Goal: Information Seeking & Learning: Learn about a topic

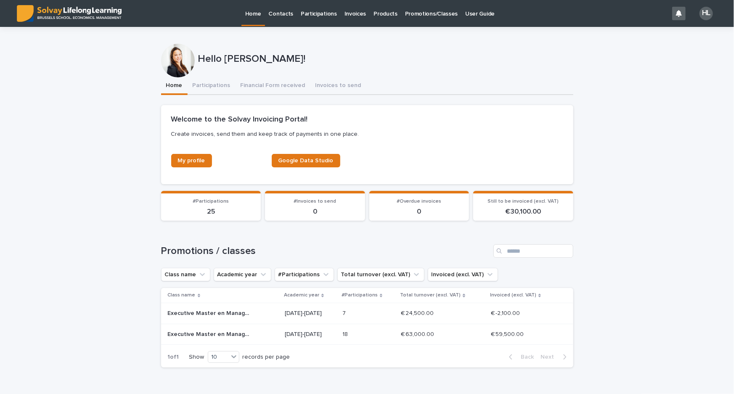
click at [429, 16] on p "Promotions/Classes" at bounding box center [431, 9] width 53 height 18
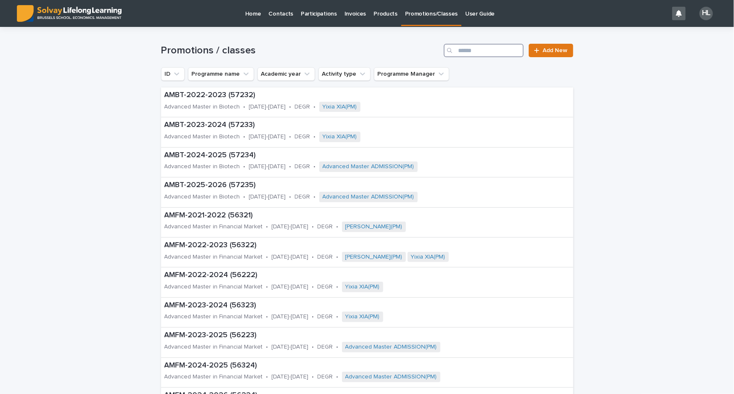
click at [482, 48] on input "Search" at bounding box center [484, 50] width 80 height 13
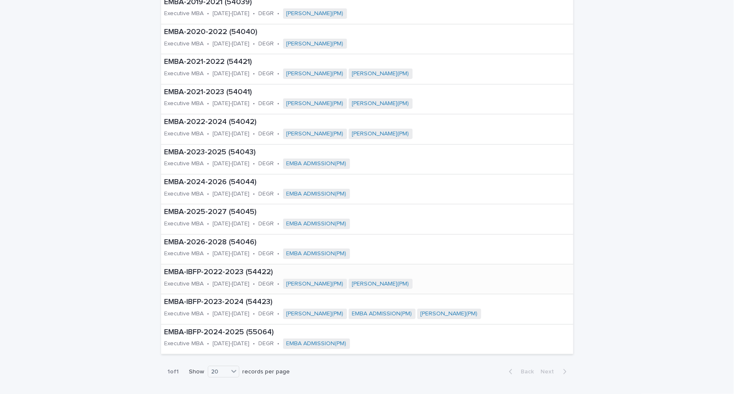
scroll to position [229, 0]
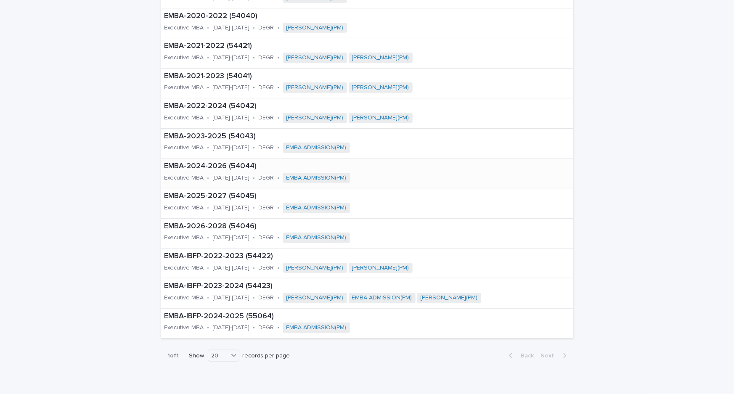
type input "****"
click at [232, 175] on p "[DATE]-[DATE]" at bounding box center [231, 178] width 37 height 7
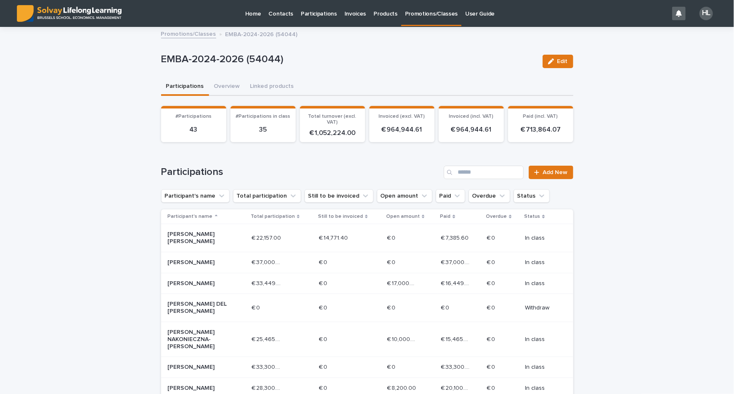
click at [332, 214] on p "Still to be invoiced" at bounding box center [340, 216] width 45 height 9
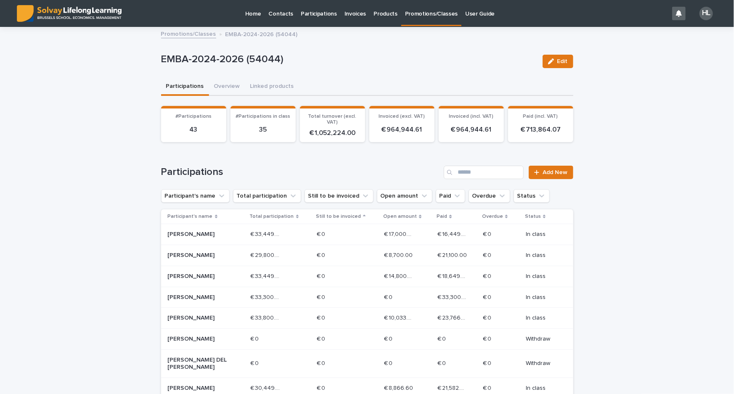
click at [332, 214] on p "Still to be invoiced" at bounding box center [338, 216] width 45 height 9
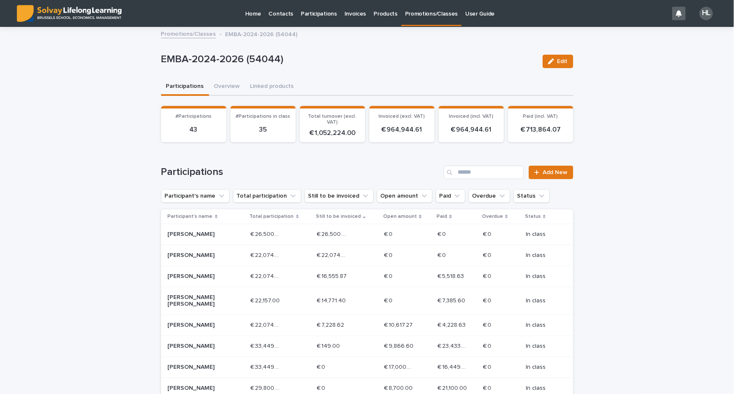
click at [170, 36] on link "Promotions/Classes" at bounding box center [188, 34] width 55 height 10
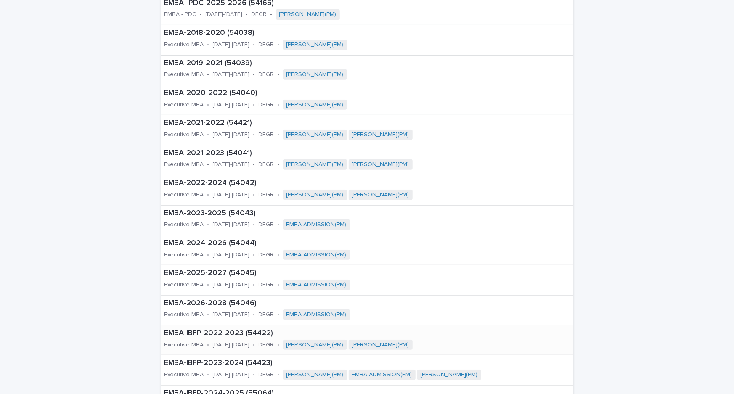
scroll to position [153, 0]
click at [230, 278] on div "EMBA-2025-2027 (54045) Executive MBA • [DATE]-[DATE] • DEGR • EMBA ADMISSION(PM)" at bounding box center [304, 279] width 286 height 29
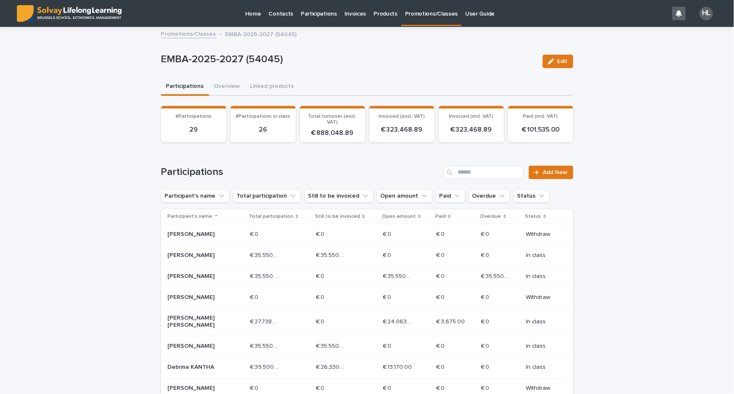
click at [345, 213] on p "Still to be invoiced" at bounding box center [337, 216] width 45 height 9
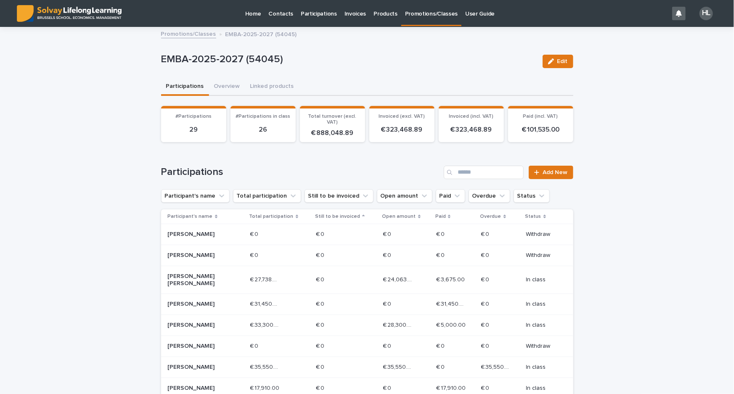
click at [345, 213] on p "Still to be invoiced" at bounding box center [337, 216] width 45 height 9
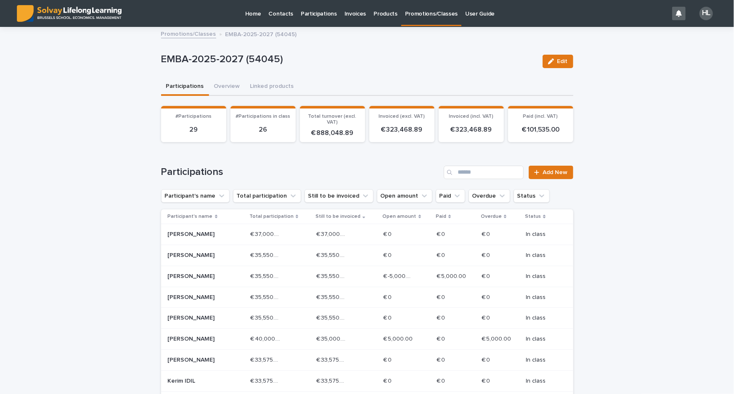
click at [405, 17] on p "Promotions/Classes" at bounding box center [431, 9] width 53 height 18
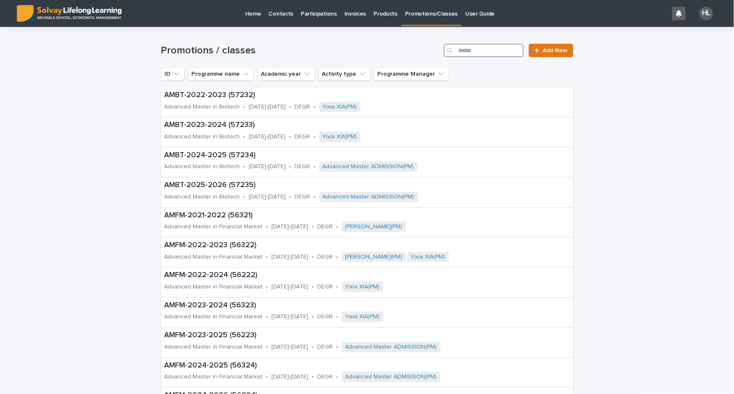
click at [502, 55] on input "Search" at bounding box center [484, 50] width 80 height 13
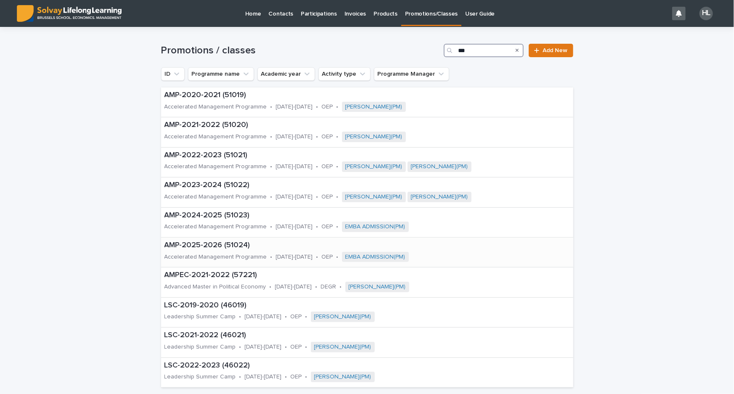
type input "***"
click at [212, 244] on p "AMP-2025-2026 (51024)" at bounding box center [330, 245] width 332 height 9
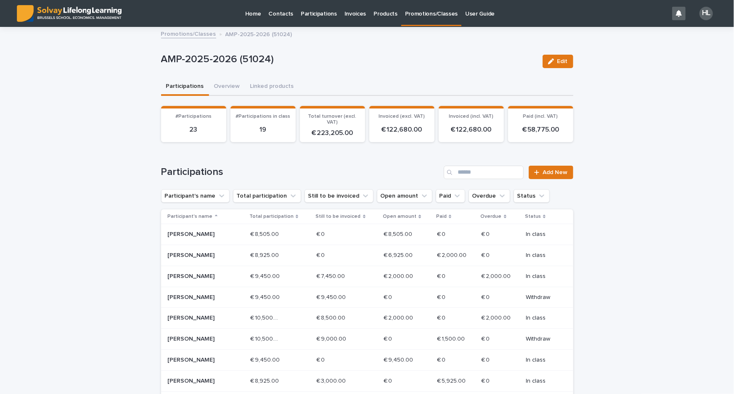
click at [329, 295] on p "€ 9,450.00" at bounding box center [332, 296] width 31 height 9
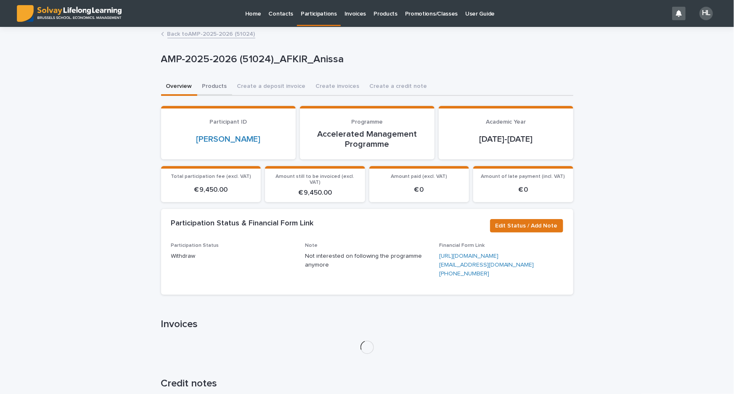
click at [208, 84] on button "Products" at bounding box center [214, 87] width 35 height 18
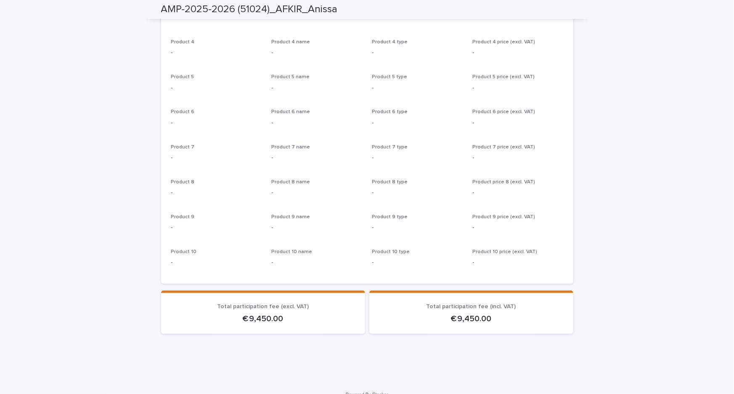
scroll to position [38, 0]
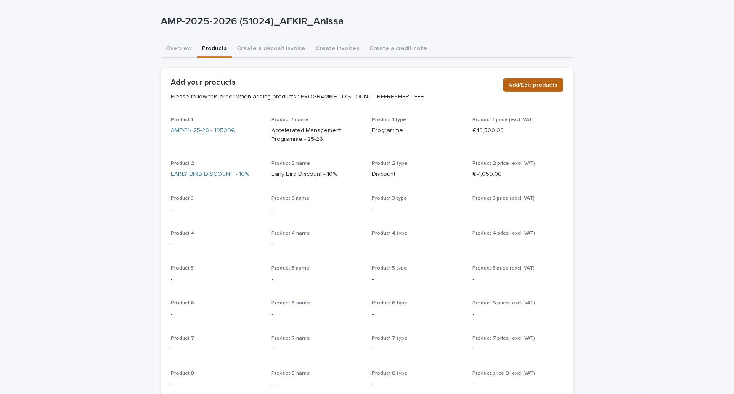
click at [526, 87] on span "Add/Edit products" at bounding box center [533, 85] width 49 height 8
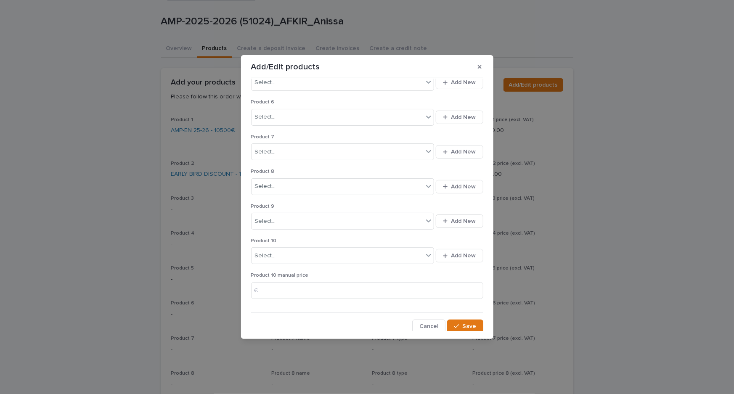
scroll to position [195, 0]
click at [282, 258] on div "Select..." at bounding box center [338, 255] width 172 height 14
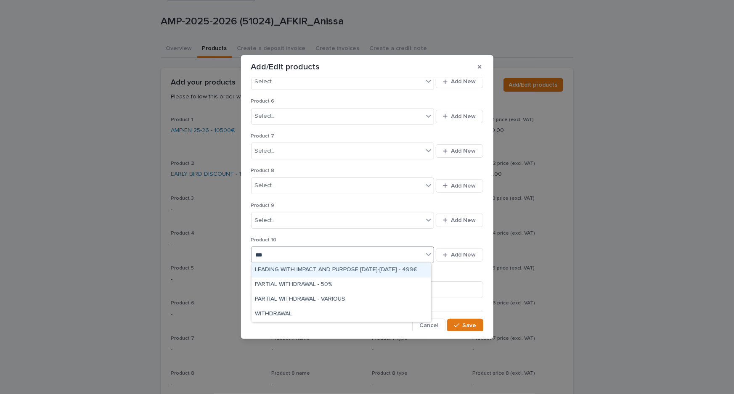
type input "****"
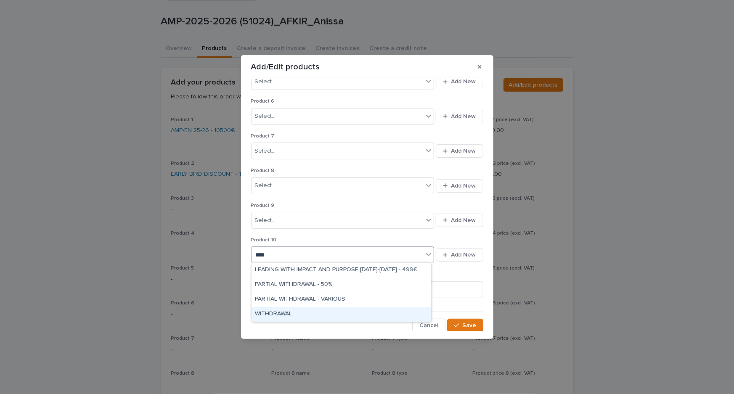
click at [301, 310] on div "WITHDRAWAL" at bounding box center [341, 314] width 179 height 15
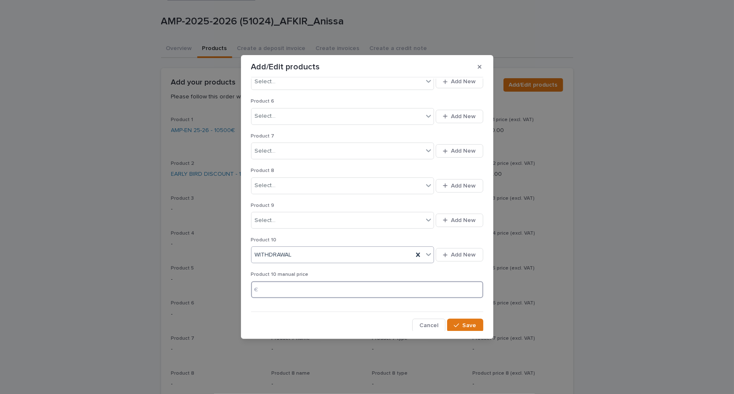
click at [295, 291] on input at bounding box center [367, 289] width 232 height 17
type input "*****"
click at [470, 324] on span "Save" at bounding box center [470, 326] width 14 height 6
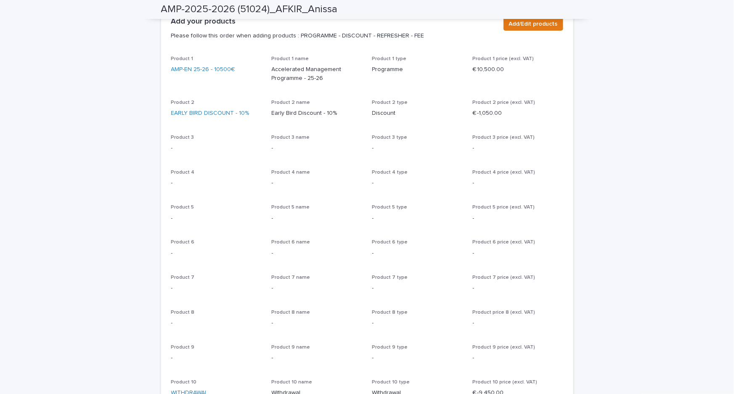
scroll to position [12, 0]
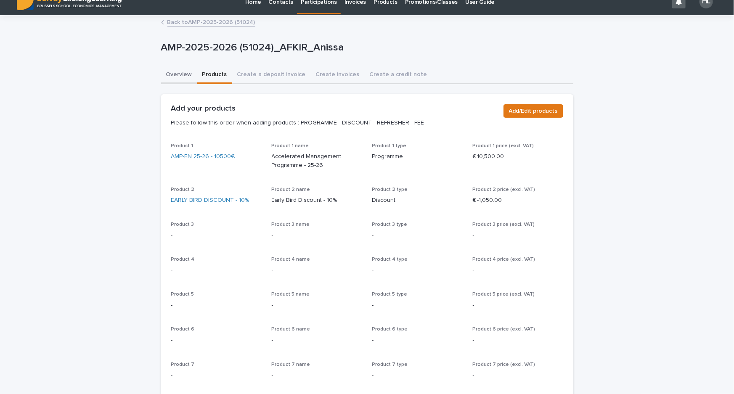
click at [175, 75] on button "Overview" at bounding box center [179, 75] width 36 height 18
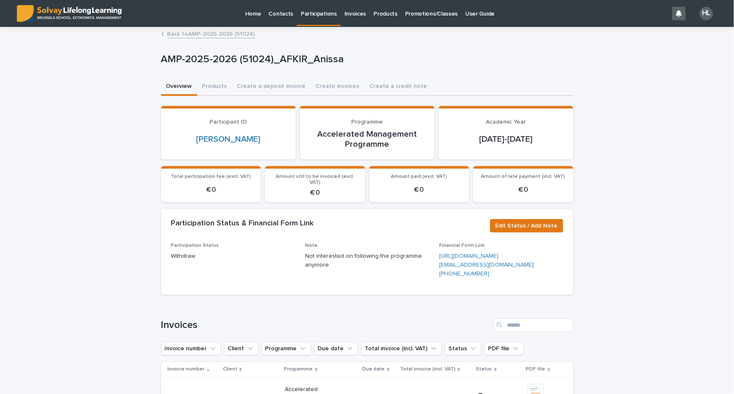
click at [177, 37] on link "Back to AMP-2025-2026 (51024)" at bounding box center [211, 34] width 88 height 10
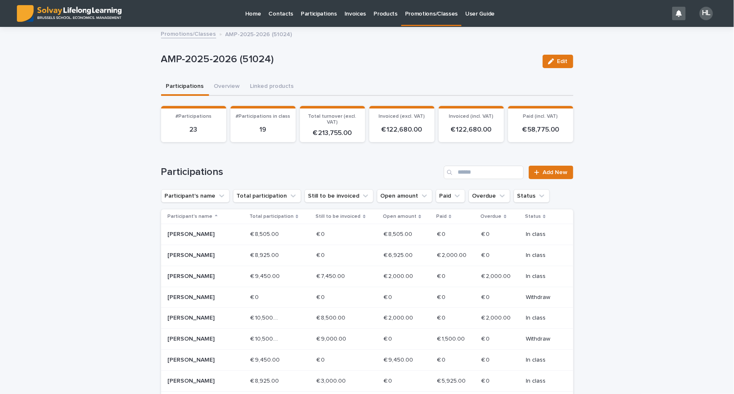
click at [536, 214] on div "Status" at bounding box center [542, 216] width 34 height 9
click at [530, 214] on p "Status" at bounding box center [533, 216] width 16 height 9
click at [282, 281] on div "€ 9,450.00 € 9,450.00" at bounding box center [279, 277] width 60 height 14
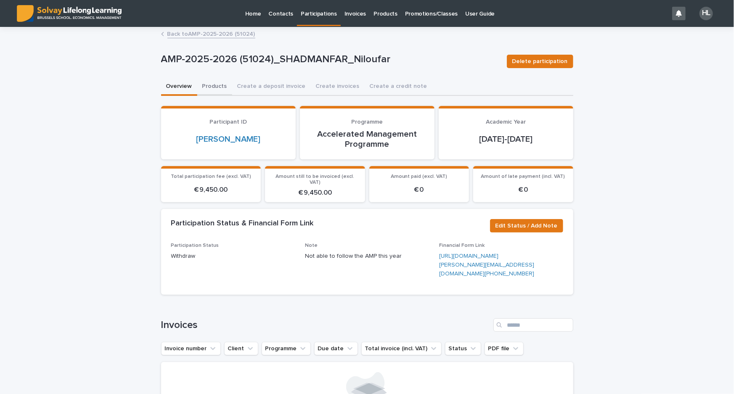
click at [220, 85] on button "Products" at bounding box center [214, 87] width 35 height 18
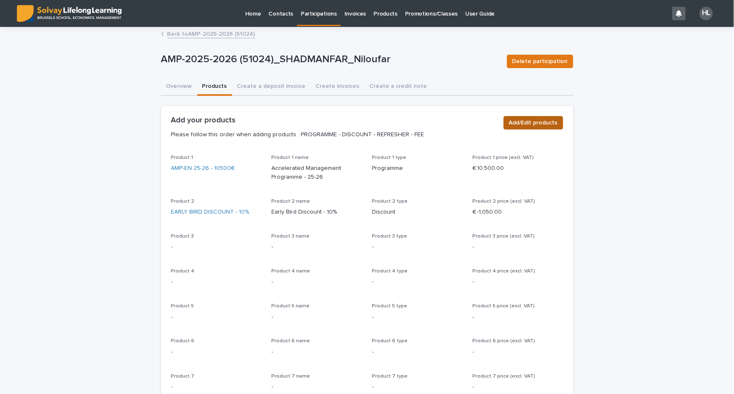
click at [546, 119] on span "Add/Edit products" at bounding box center [533, 123] width 49 height 8
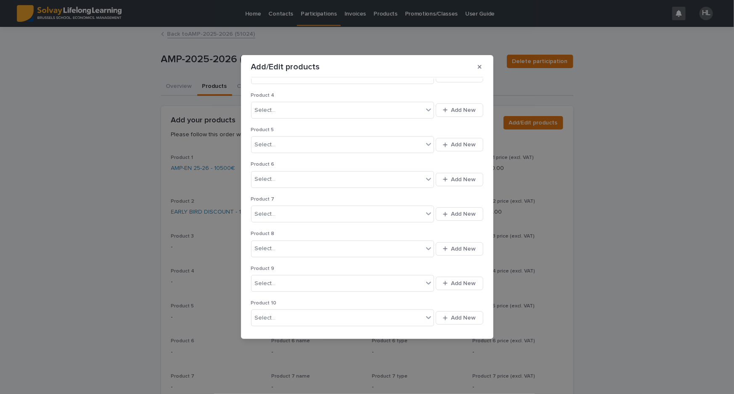
scroll to position [195, 0]
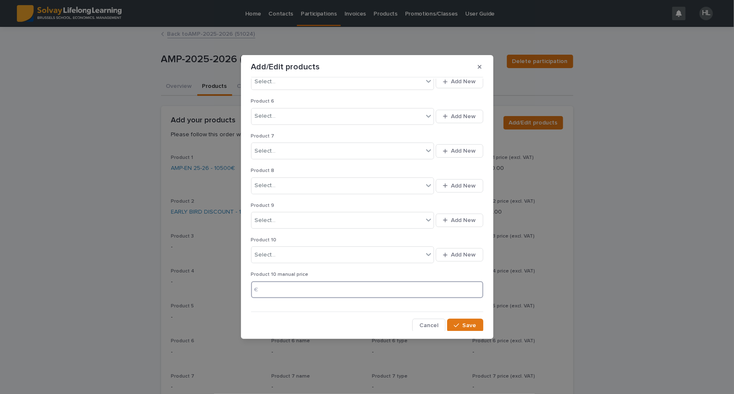
drag, startPoint x: 273, startPoint y: 291, endPoint x: 263, endPoint y: 292, distance: 10.2
click at [274, 290] on input at bounding box center [367, 289] width 232 height 17
type input "*****"
click at [463, 326] on span "Save" at bounding box center [470, 326] width 14 height 6
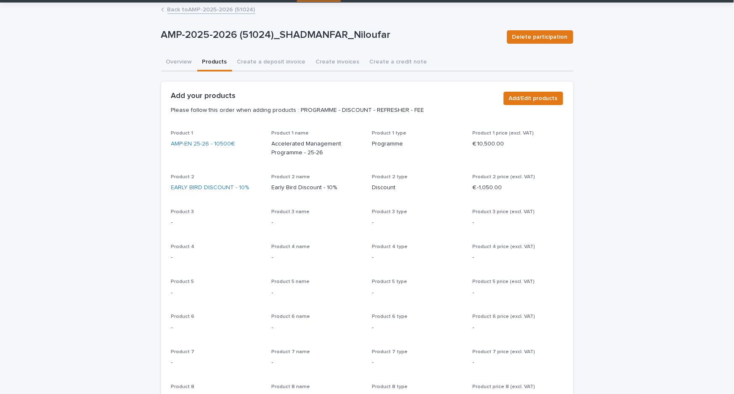
scroll to position [0, 0]
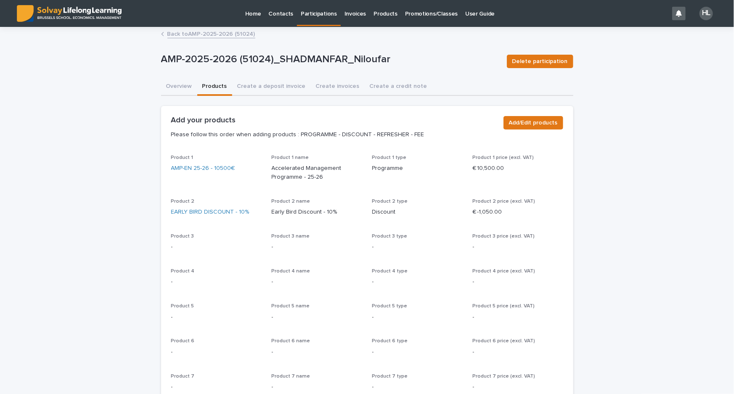
click at [210, 32] on link "Back to AMP-2025-2026 (51024)" at bounding box center [211, 34] width 88 height 10
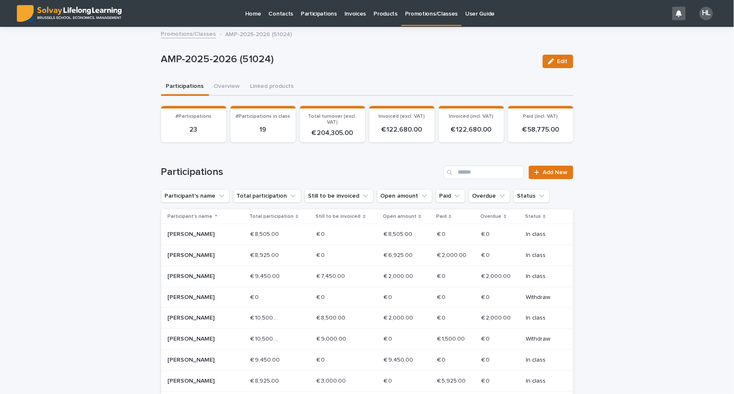
click at [528, 213] on p "Status" at bounding box center [533, 216] width 16 height 9
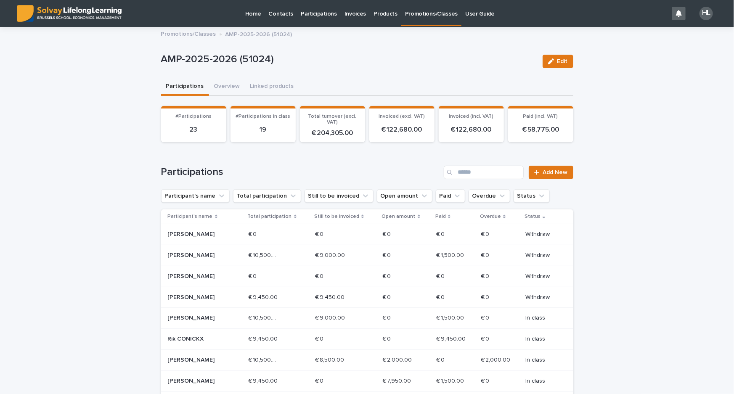
click at [353, 305] on div "€ 9,450.00 € 9,450.00" at bounding box center [345, 298] width 61 height 14
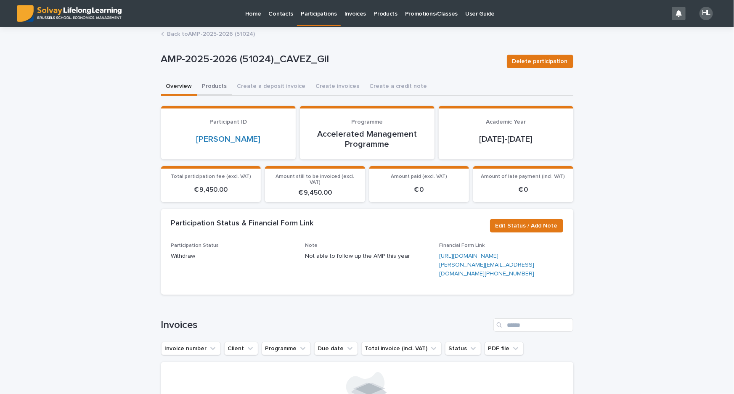
click at [208, 86] on button "Products" at bounding box center [214, 87] width 35 height 18
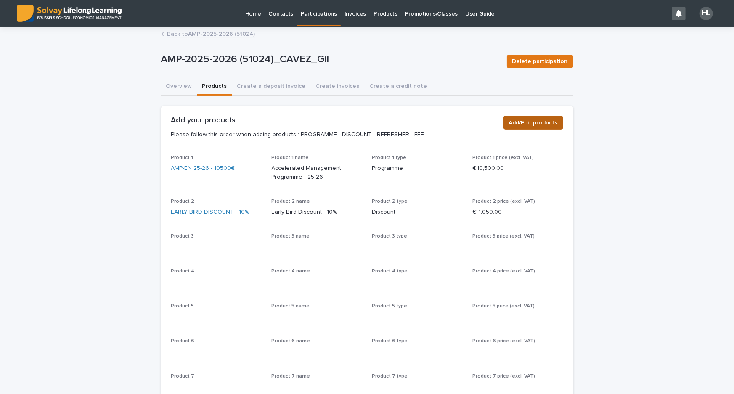
click at [527, 126] on span "Add/Edit products" at bounding box center [533, 123] width 49 height 8
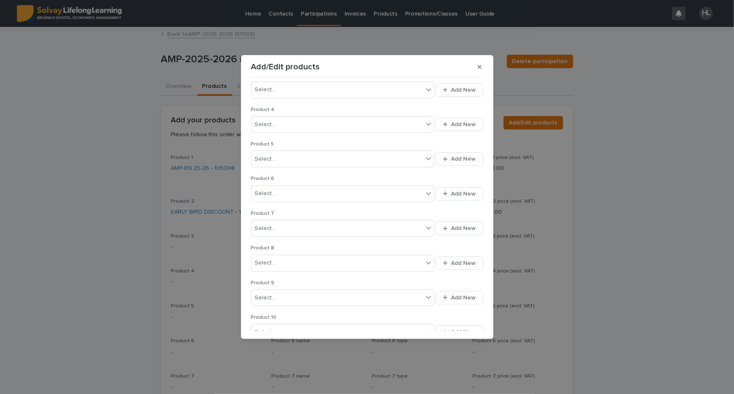
scroll to position [195, 0]
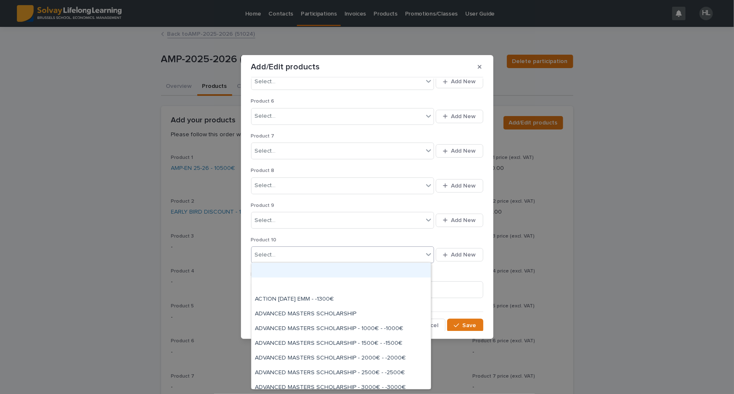
click at [288, 255] on div "Select..." at bounding box center [338, 255] width 172 height 14
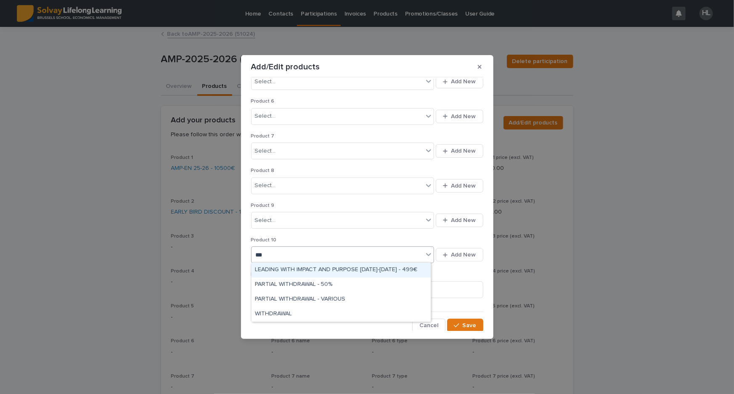
type input "****"
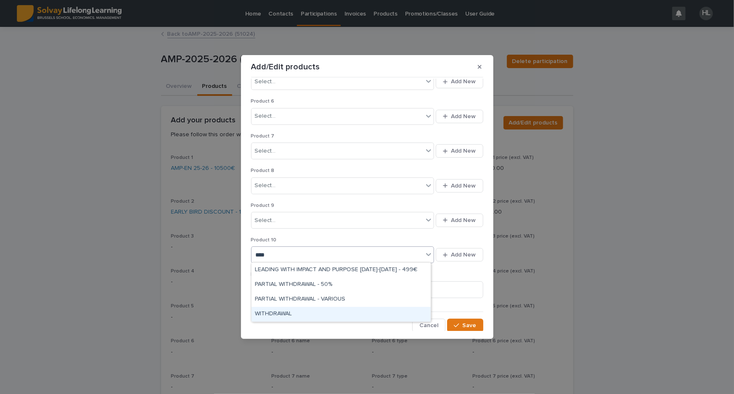
click at [307, 310] on div "WITHDRAWAL" at bounding box center [341, 314] width 179 height 15
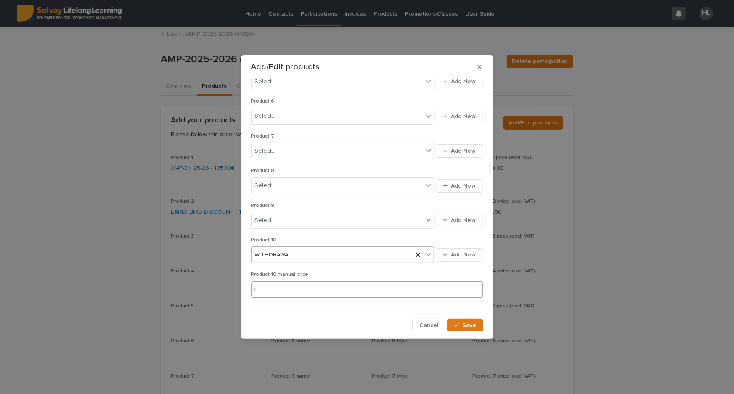
click at [306, 291] on input at bounding box center [367, 289] width 232 height 17
type input "*****"
click at [471, 314] on div "Product 1 AMP-EN 25-26 - 10500€ Add New Tailor-made programme price € Product 2…" at bounding box center [367, 205] width 236 height 252
click at [474, 320] on button "Save" at bounding box center [465, 325] width 36 height 13
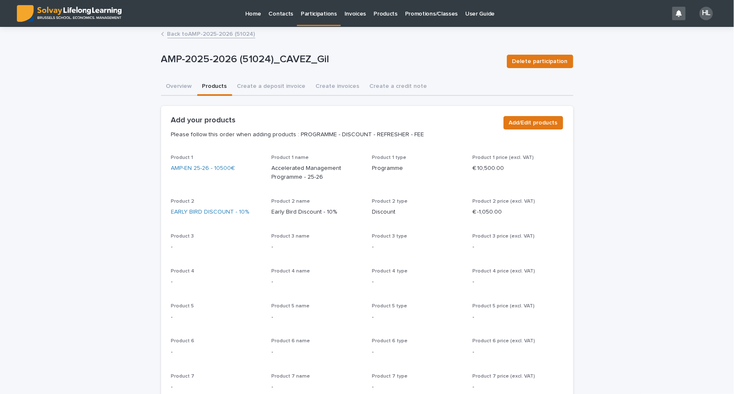
click at [120, 221] on div "Loading... Saving… Loading... Saving… AMP-2025-2026 (51024)_CAVEZ_Gil Delete pa…" at bounding box center [367, 320] width 734 height 584
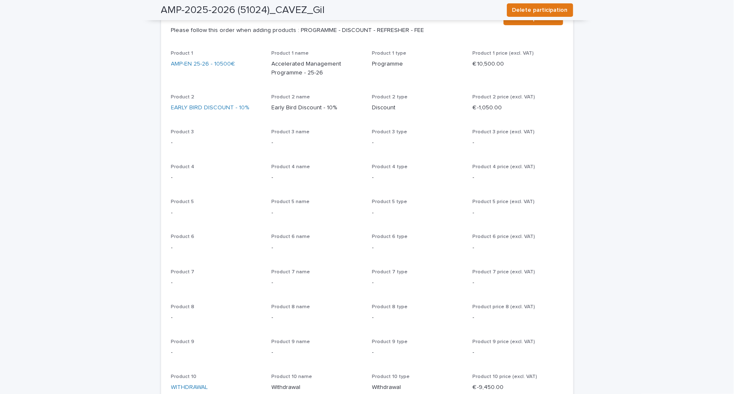
scroll to position [0, 0]
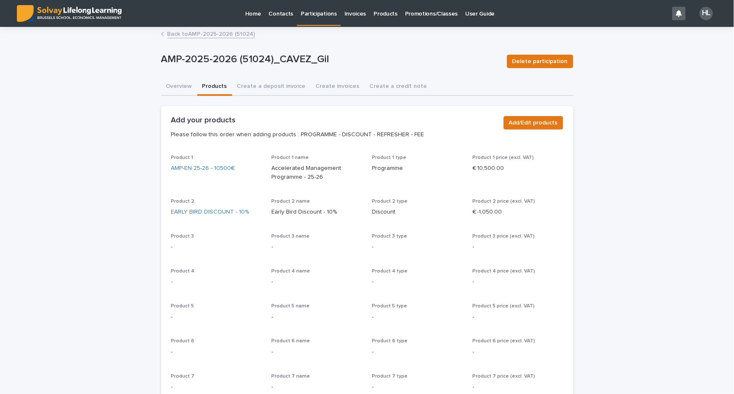
click at [178, 36] on link "Back to AMP-2025-2026 (51024)" at bounding box center [211, 34] width 88 height 10
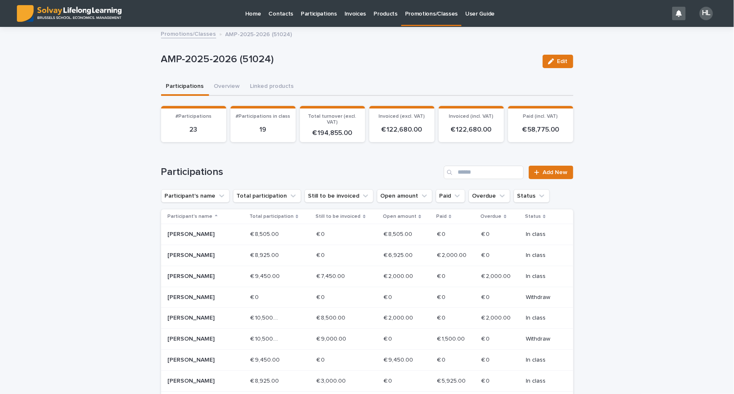
click at [326, 215] on p "Still to be invoiced" at bounding box center [338, 216] width 45 height 9
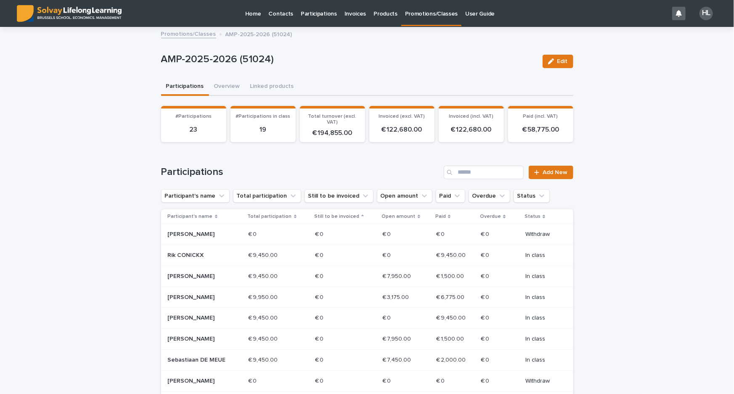
click at [336, 214] on p "Still to be invoiced" at bounding box center [336, 216] width 45 height 9
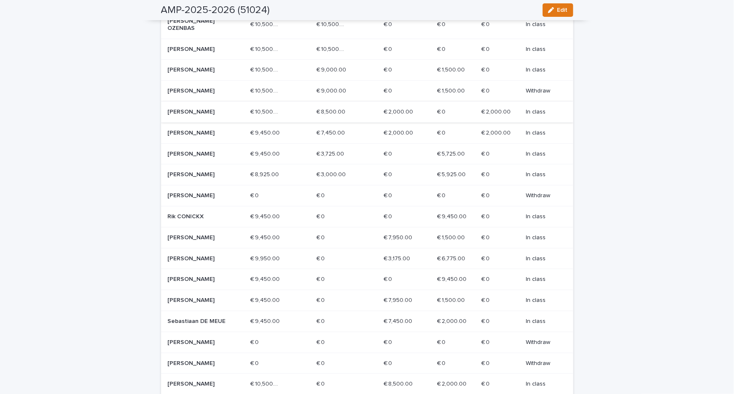
scroll to position [229, 0]
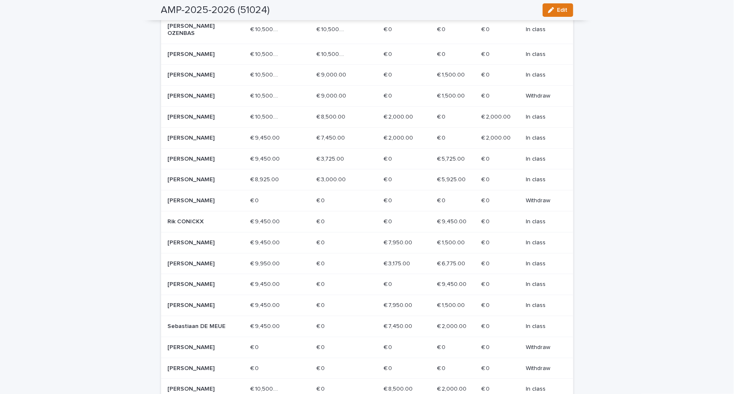
click at [678, 180] on div "Loading... Saving… Loading... Saving… AMP-2025-2026 (51024) Edit AMP-2025-2026 …" at bounding box center [367, 146] width 734 height 694
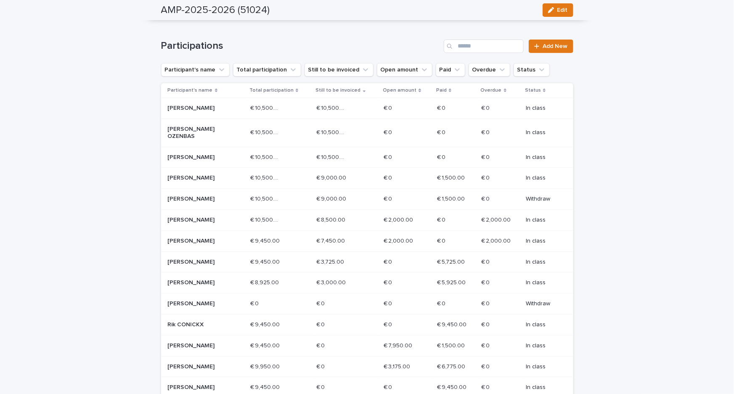
scroll to position [114, 0]
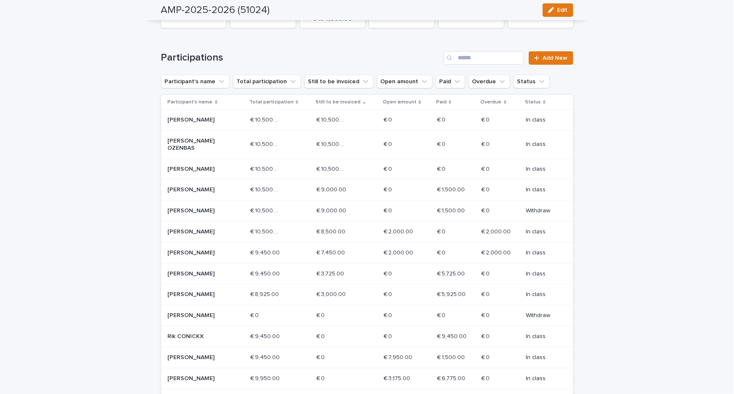
click at [341, 42] on div "Loading... Saving… Participations Add New Participant's name Total participatio…" at bounding box center [367, 299] width 412 height 531
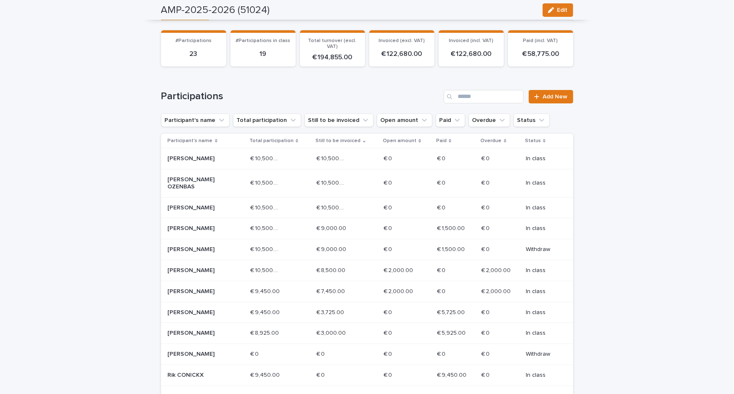
scroll to position [0, 0]
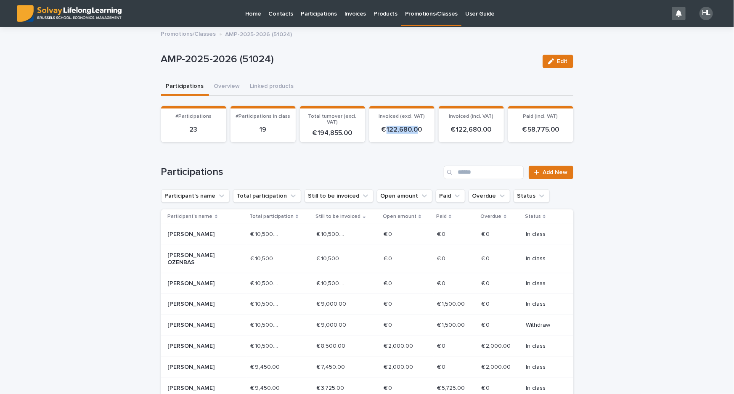
drag, startPoint x: 384, startPoint y: 132, endPoint x: 412, endPoint y: 133, distance: 28.2
click at [412, 133] on p "€ 122,680.00" at bounding box center [401, 130] width 55 height 8
click at [642, 228] on div "Loading... Saving… Loading... Saving… AMP-2025-2026 (51024) Edit AMP-2025-2026 …" at bounding box center [367, 375] width 734 height 694
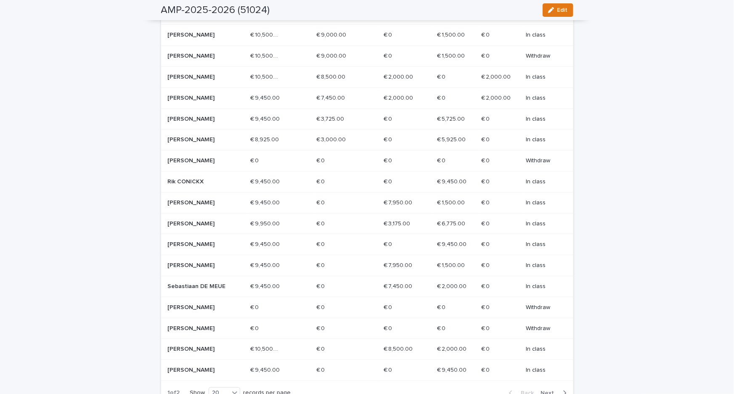
scroll to position [344, 0]
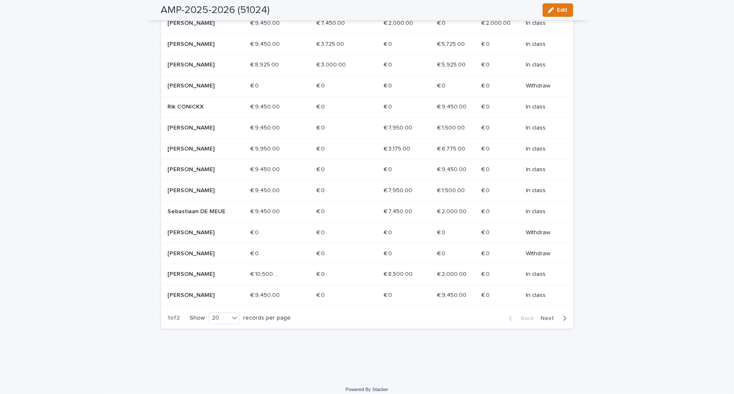
click at [549, 321] on span "Next" at bounding box center [550, 318] width 19 height 6
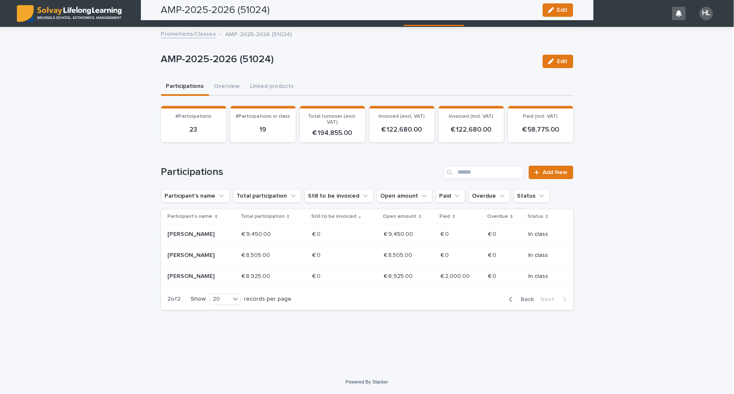
scroll to position [0, 0]
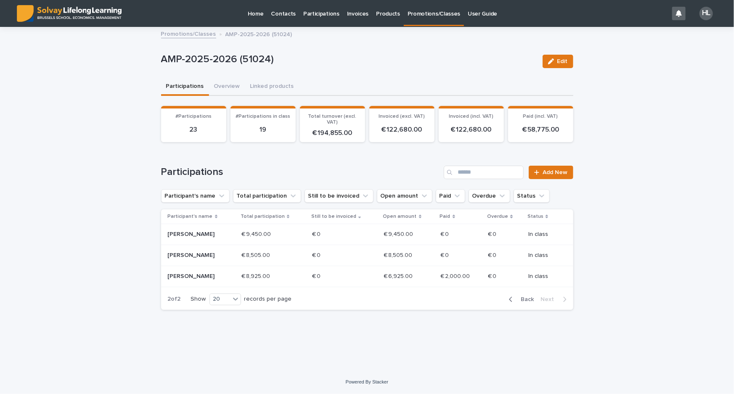
click at [528, 293] on div "Back Next" at bounding box center [537, 299] width 71 height 21
click at [254, 273] on p "€ 8,925.00" at bounding box center [256, 275] width 30 height 9
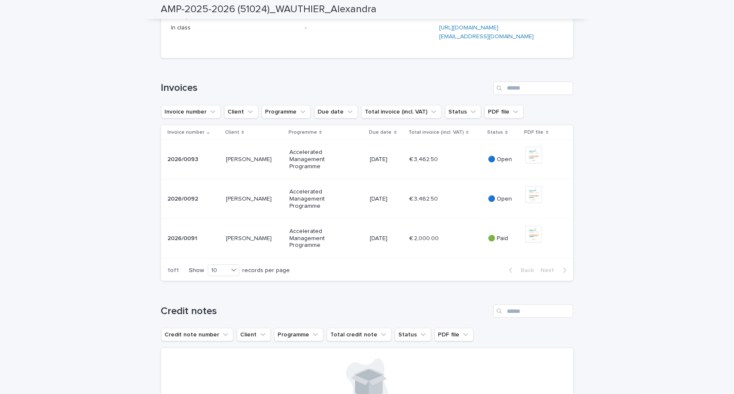
scroll to position [229, 0]
click at [602, 158] on div "Loading... Saving… Loading... Saving… AMP-2025-2026 (51024)_WAUTHIER_Alexandra …" at bounding box center [367, 266] width 734 height 934
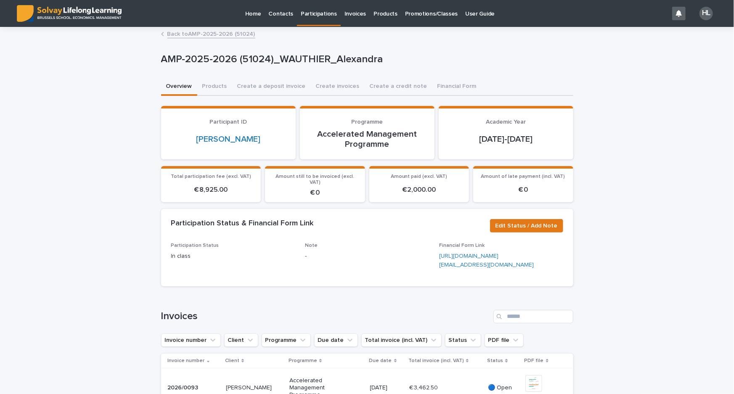
click at [418, 13] on p "Promotions/Classes" at bounding box center [431, 9] width 53 height 18
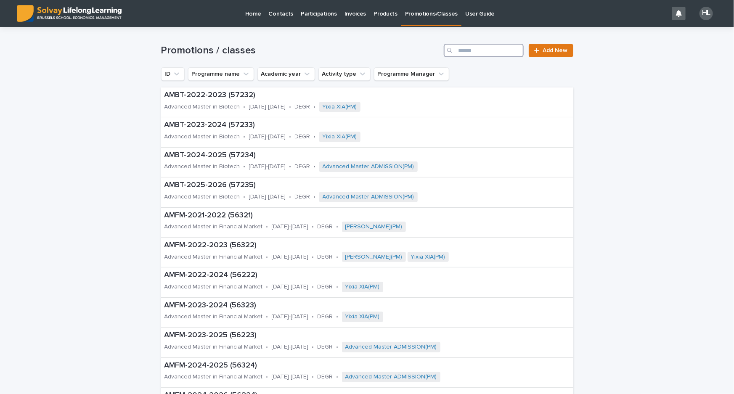
click at [480, 52] on input "Search" at bounding box center [484, 50] width 80 height 13
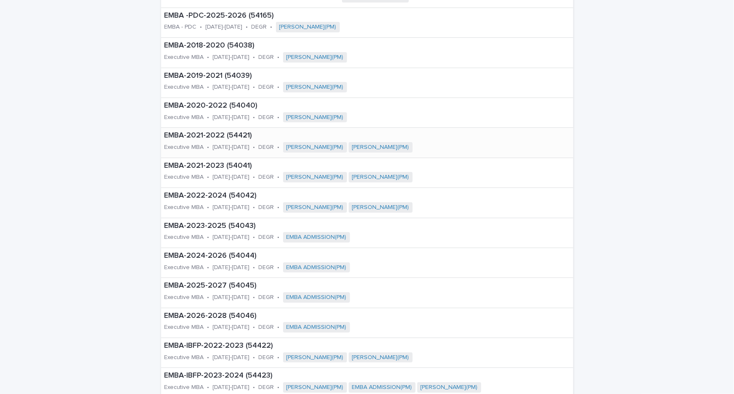
scroll to position [153, 0]
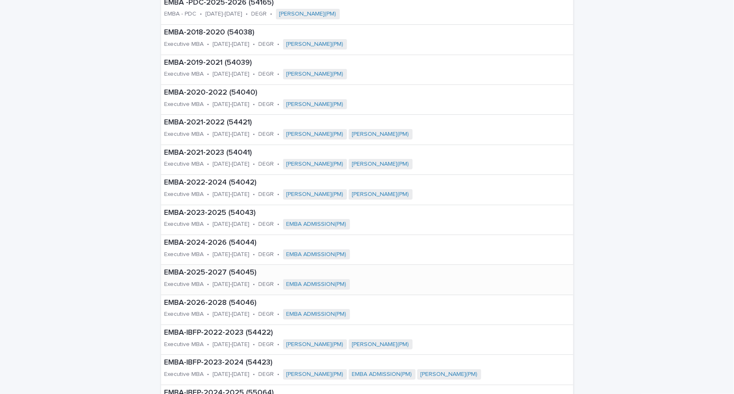
type input "****"
click at [223, 269] on p "EMBA-2025-2027 (54045)" at bounding box center [304, 272] width 280 height 9
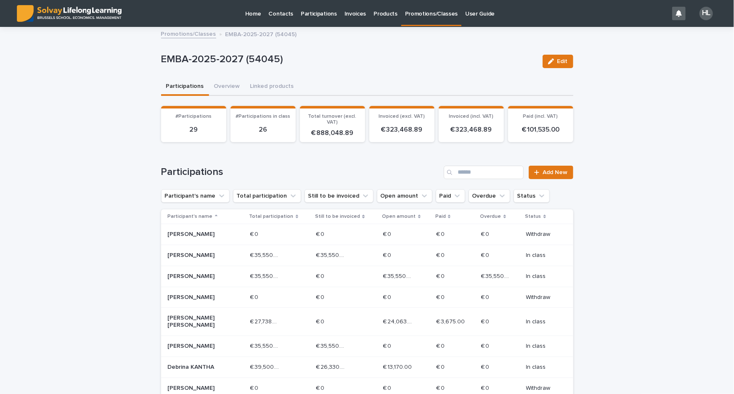
click at [409, 14] on p "Promotions/Classes" at bounding box center [431, 9] width 53 height 18
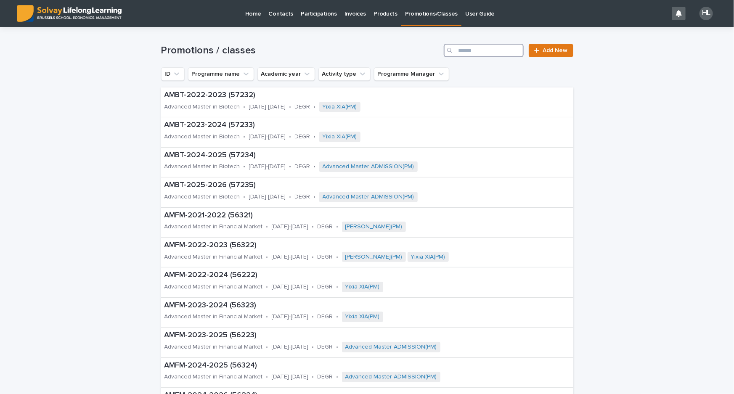
click at [498, 48] on input "Search" at bounding box center [484, 50] width 80 height 13
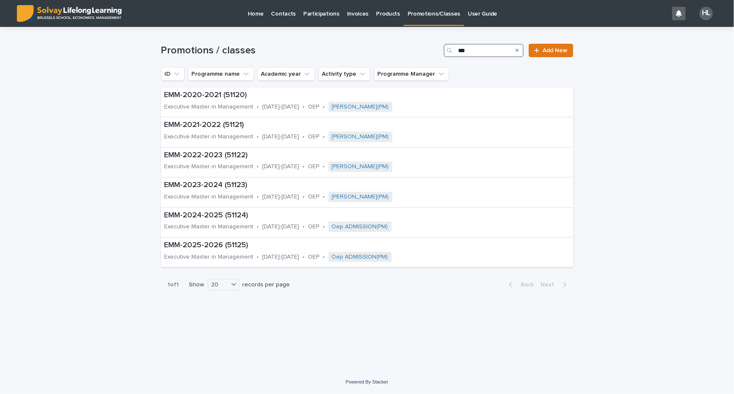
type input "***"
click at [242, 241] on p "EMM-2025-2026 (51125)" at bounding box center [320, 245] width 313 height 9
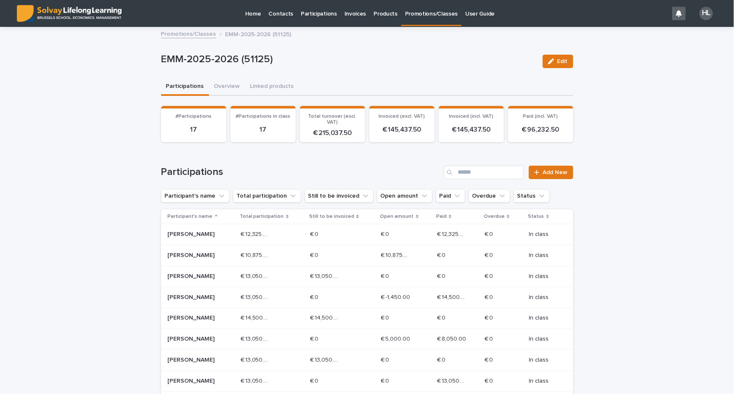
click at [595, 302] on div "Loading... Saving… Loading... Saving… EMM-2025-2026 (51125) Edit EMM-2025-2026 …" at bounding box center [367, 340] width 734 height 624
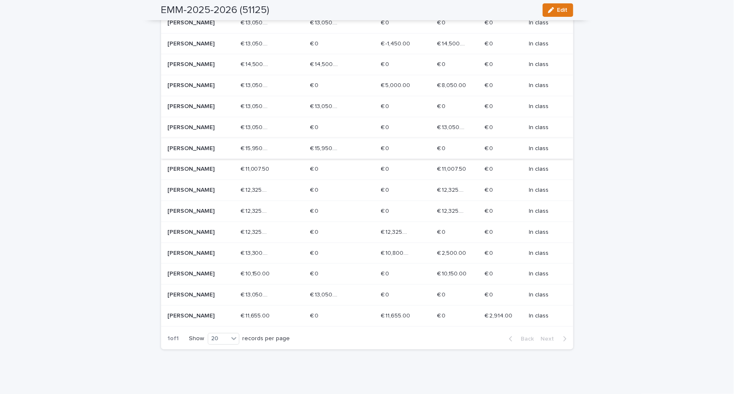
scroll to position [267, 0]
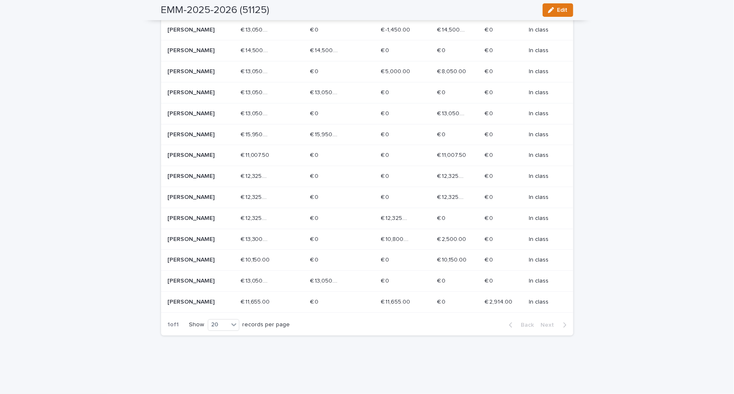
click at [299, 267] on div "€ 10,150.00 € 10,150.00" at bounding box center [272, 260] width 63 height 14
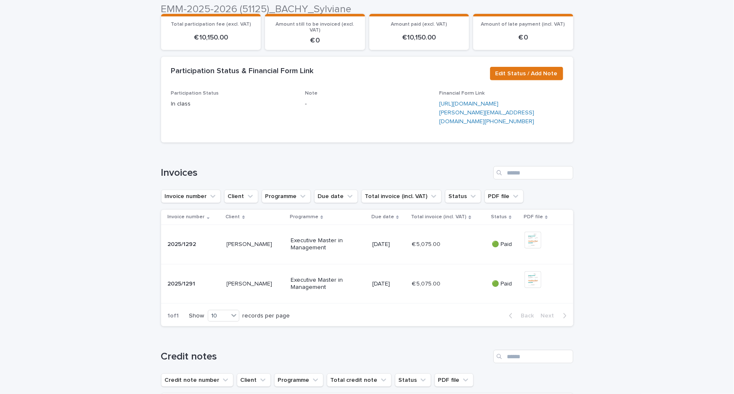
scroll to position [153, 0]
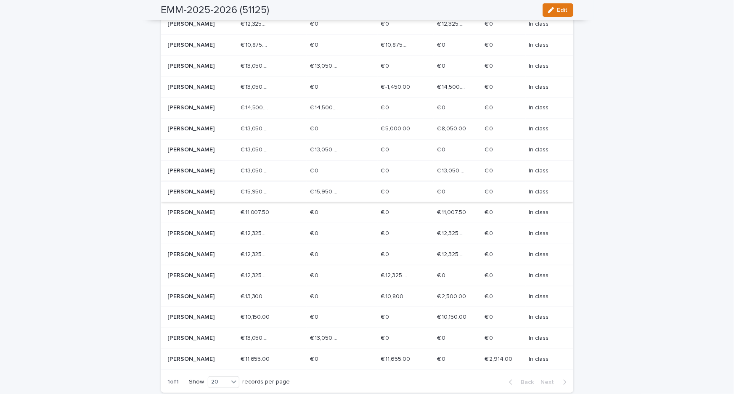
scroll to position [267, 0]
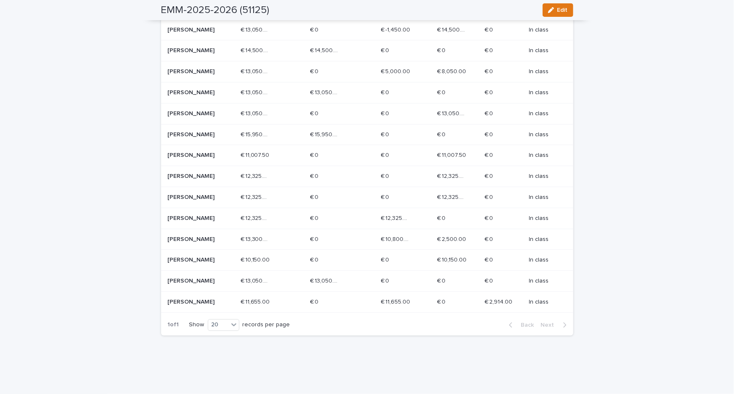
click at [272, 306] on p "€ 11,655.00" at bounding box center [256, 301] width 31 height 9
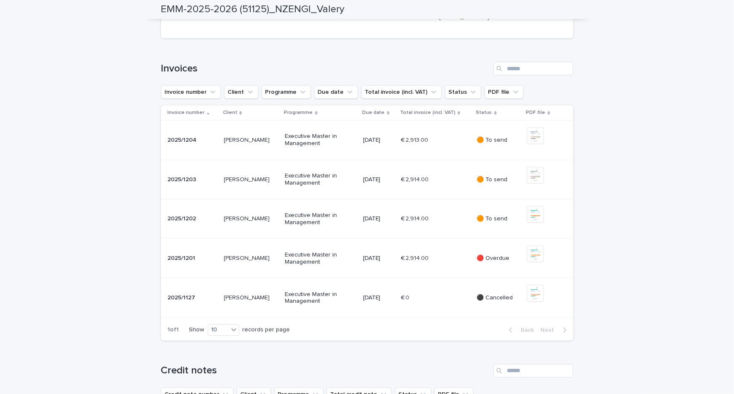
scroll to position [267, 0]
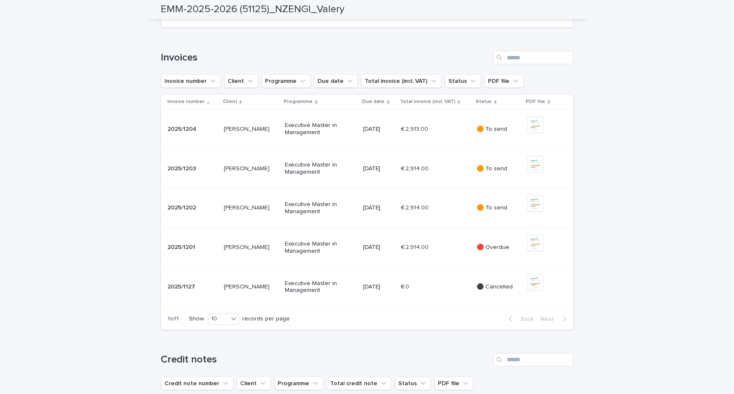
click at [373, 64] on h1 "Invoices" at bounding box center [325, 58] width 329 height 12
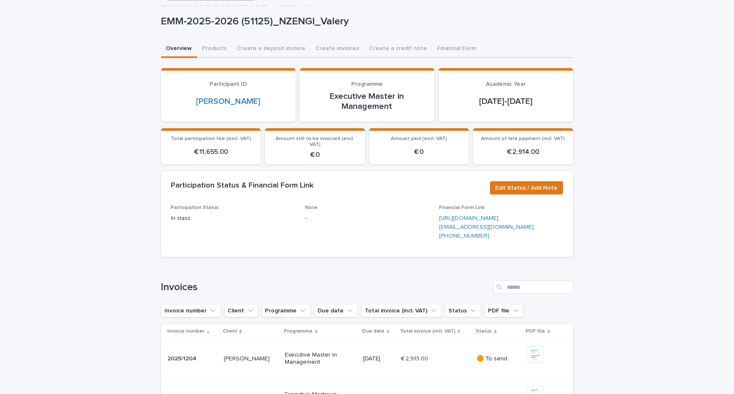
scroll to position [0, 0]
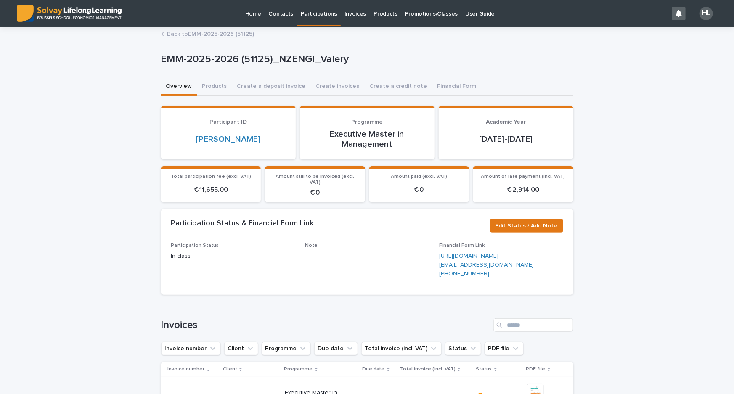
click at [326, 14] on p "Participations" at bounding box center [319, 9] width 36 height 18
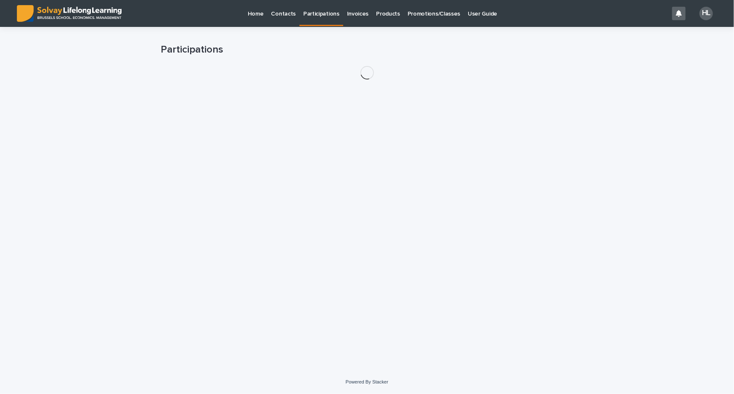
click at [408, 14] on p "Promotions/Classes" at bounding box center [434, 9] width 53 height 18
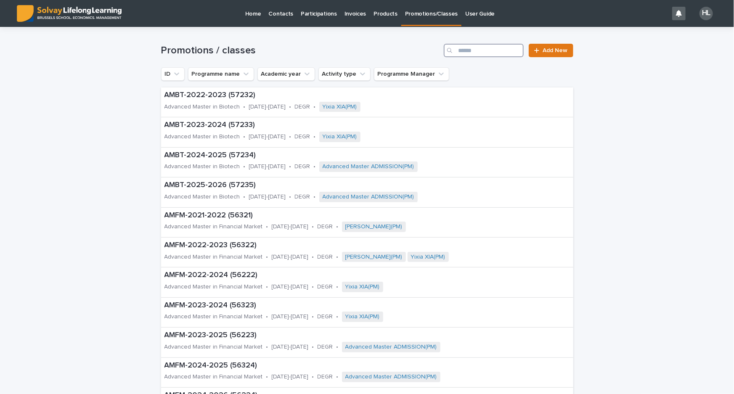
click at [485, 53] on input "Search" at bounding box center [484, 50] width 80 height 13
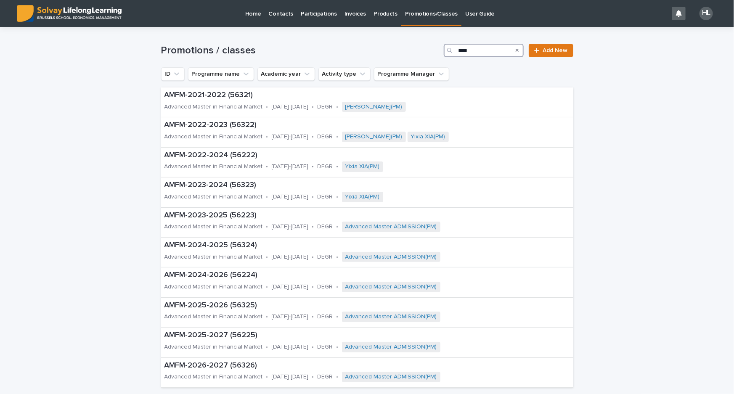
type input "****"
click at [214, 313] on p "Advanced Master in Financial Market" at bounding box center [213, 316] width 98 height 7
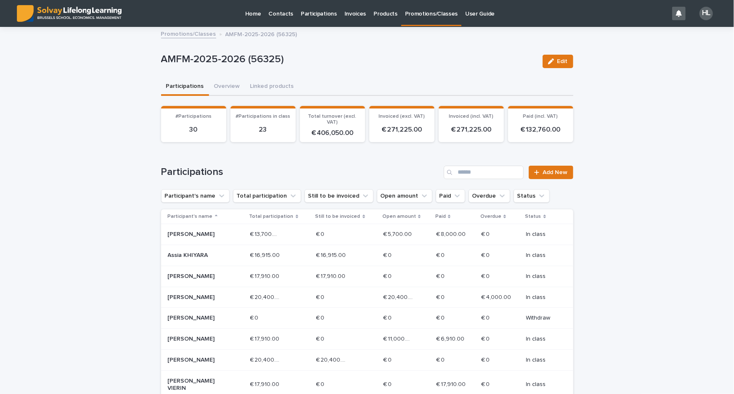
click at [576, 267] on div "Loading... Saving… Loading... Saving… AMFM-2025-2026 (56325) Edit AMFM-2025-202…" at bounding box center [367, 392] width 734 height 729
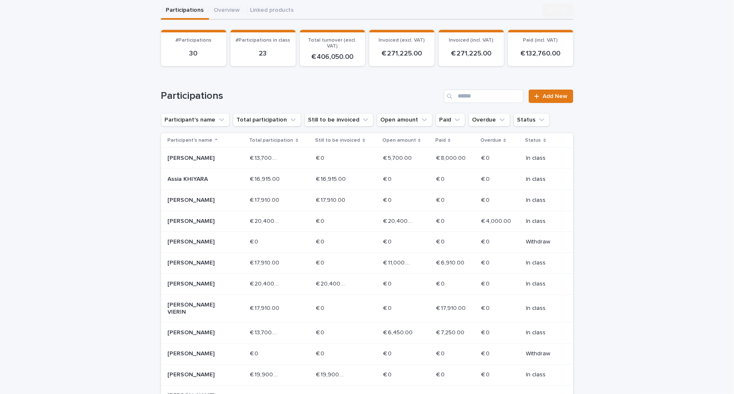
scroll to position [114, 0]
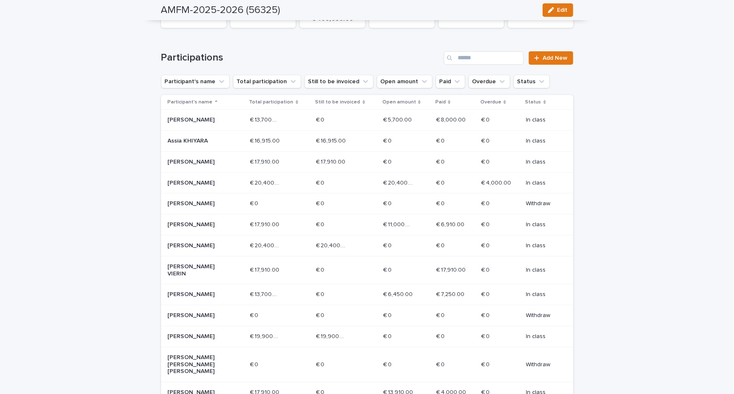
click at [265, 239] on div "€ 20,400.00 € 20,400.00" at bounding box center [279, 246] width 59 height 14
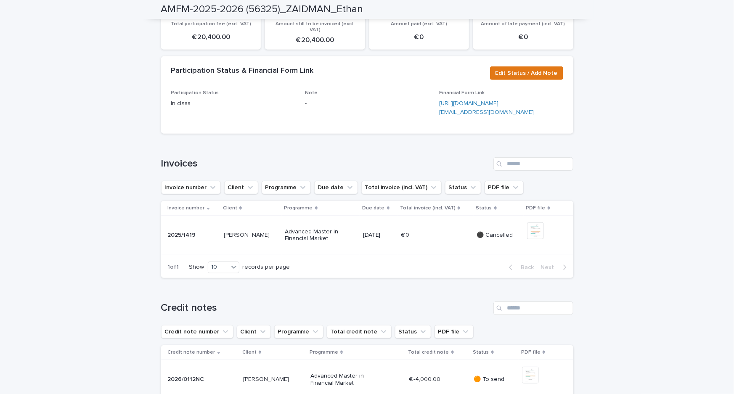
scroll to position [114, 0]
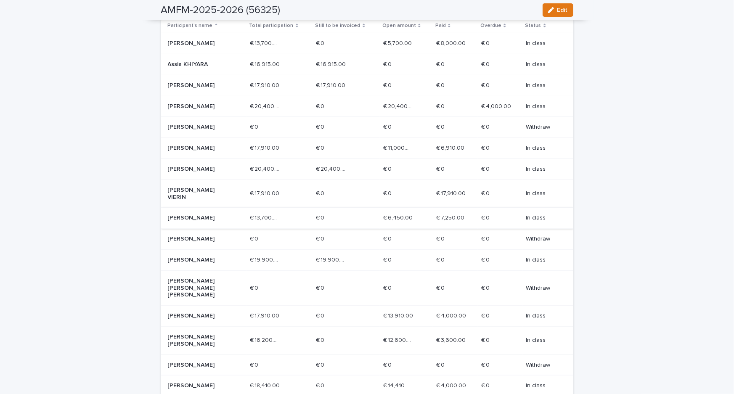
scroll to position [38, 0]
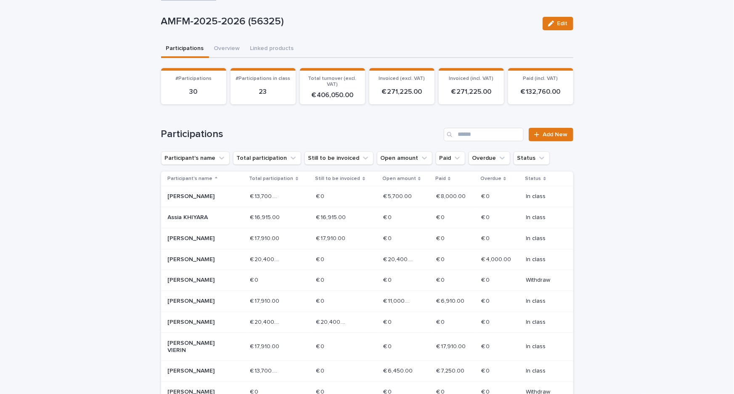
click at [267, 175] on p "Total participation" at bounding box center [271, 178] width 44 height 9
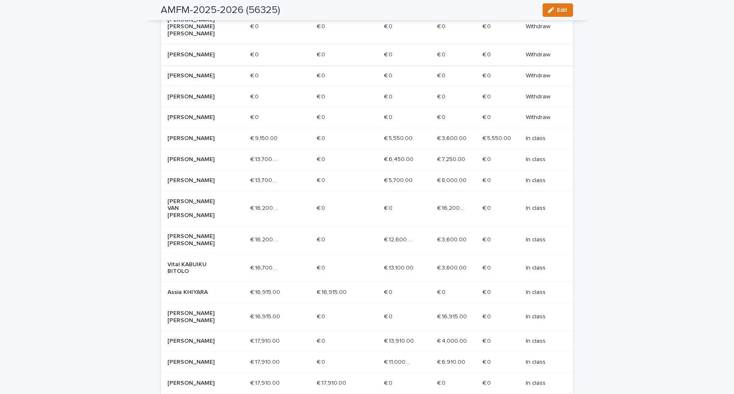
scroll to position [267, 0]
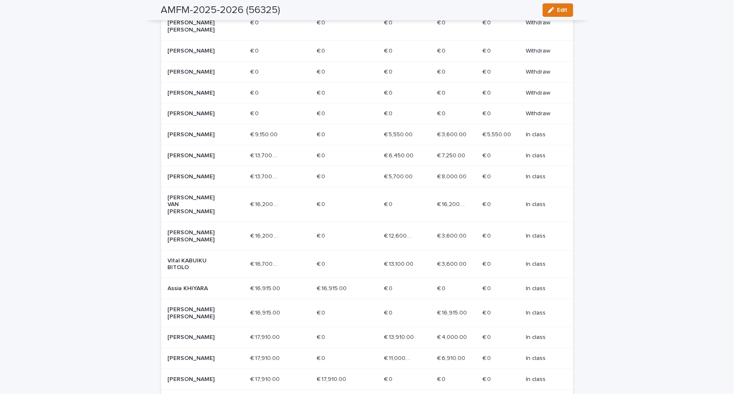
click at [264, 259] on p "€ 16,700.00" at bounding box center [266, 263] width 32 height 9
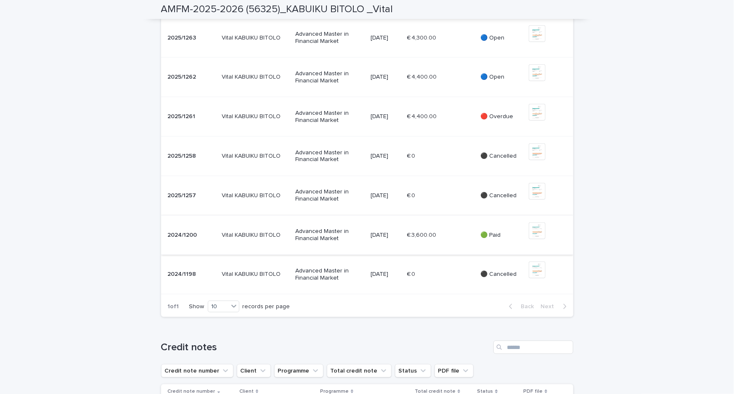
scroll to position [299, 0]
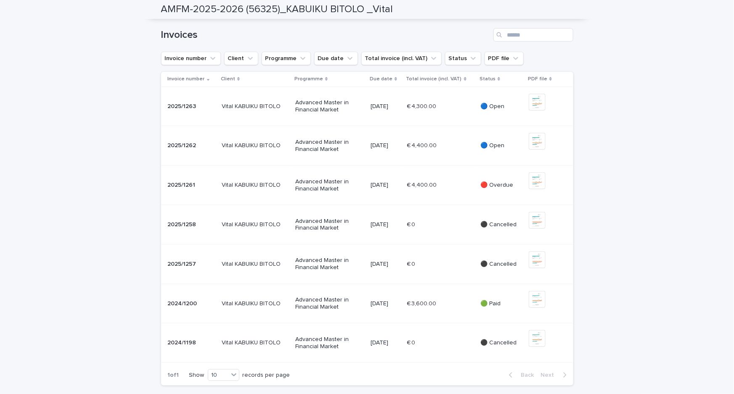
click at [403, 41] on h1 "Invoices" at bounding box center [325, 35] width 329 height 12
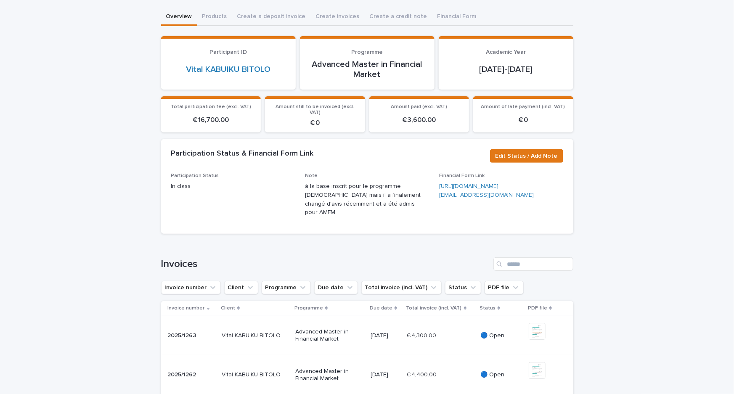
scroll to position [0, 0]
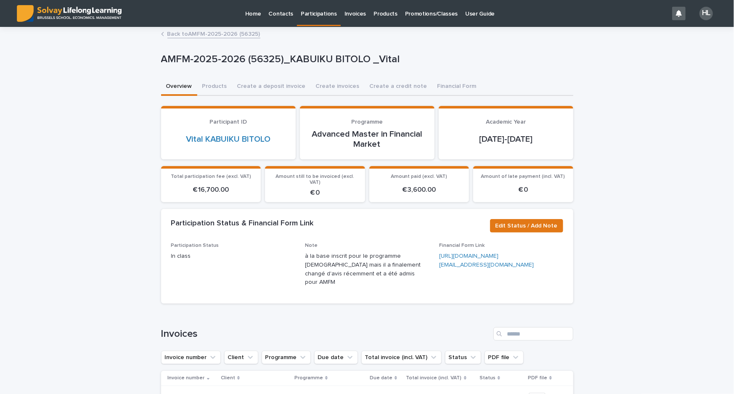
click at [407, 17] on p "Promotions/Classes" at bounding box center [431, 9] width 53 height 18
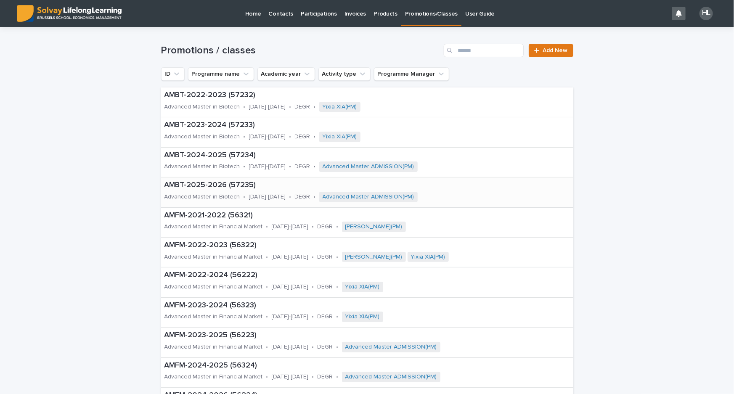
click at [201, 189] on div "AMBT-2025-2026 (57235) Advanced Master in Biotech • [DATE]-[DATE] • DEGR • Adva…" at bounding box center [337, 191] width 353 height 29
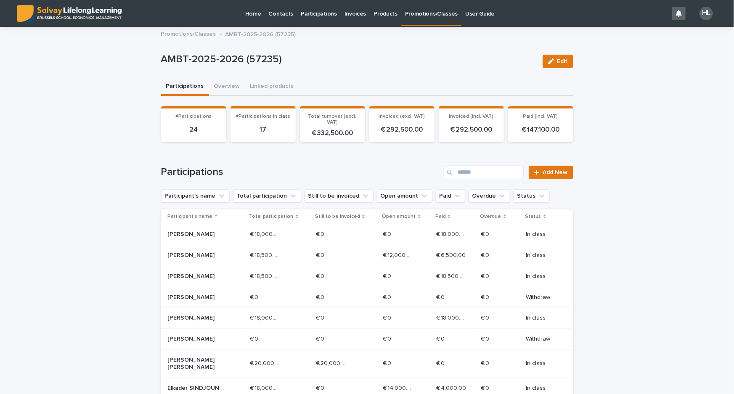
click at [581, 257] on div "Loading... Saving… Loading... Saving… AMBT-2025-2026 (57235) Edit AMBT-2025-202…" at bounding box center [367, 378] width 734 height 701
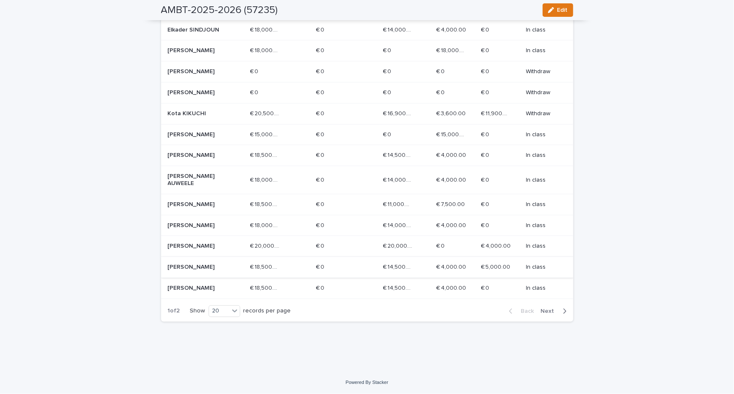
scroll to position [385, 0]
click at [545, 311] on span "Next" at bounding box center [550, 311] width 19 height 6
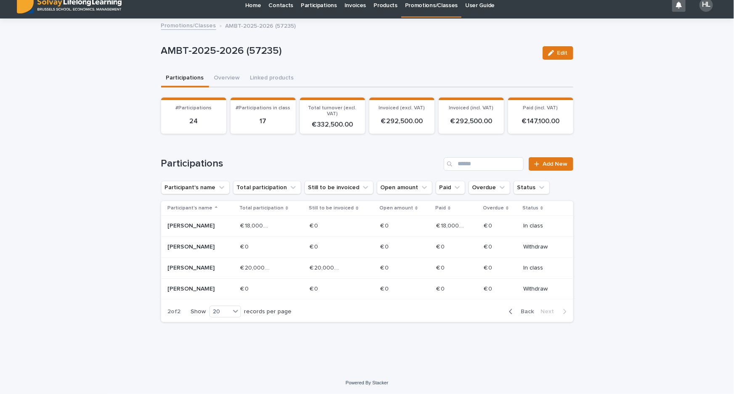
click at [416, 5] on p "Promotions/Classes" at bounding box center [431, 1] width 53 height 18
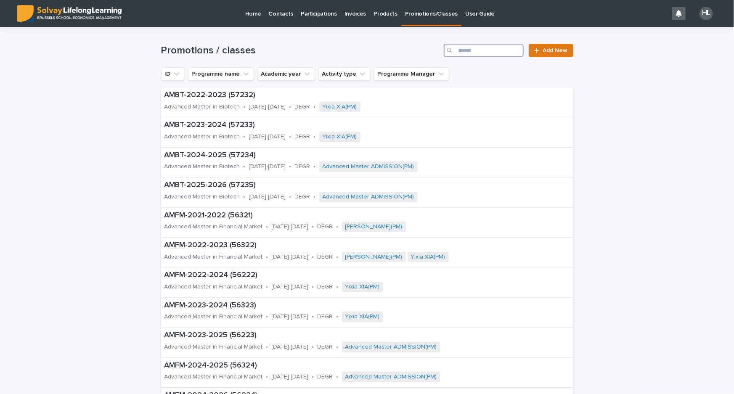
click at [465, 49] on input "Search" at bounding box center [484, 50] width 80 height 13
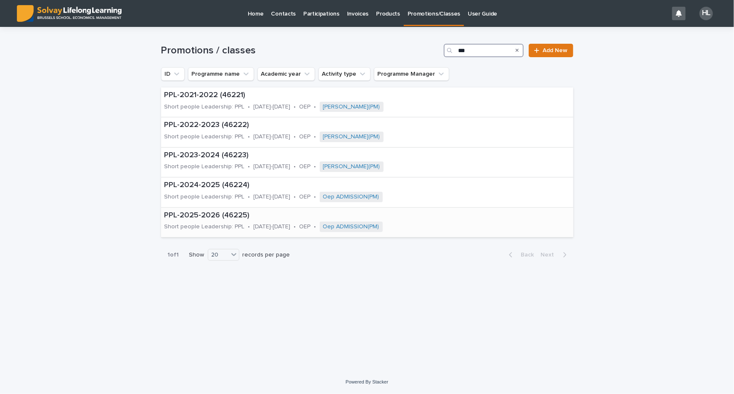
type input "***"
click at [212, 211] on p "PPL-2025-2026 (46225)" at bounding box center [316, 215] width 305 height 9
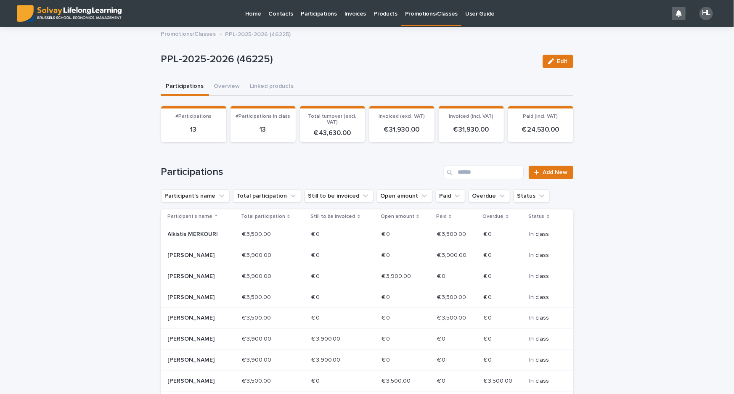
click at [405, 13] on p "Promotions/Classes" at bounding box center [431, 9] width 53 height 18
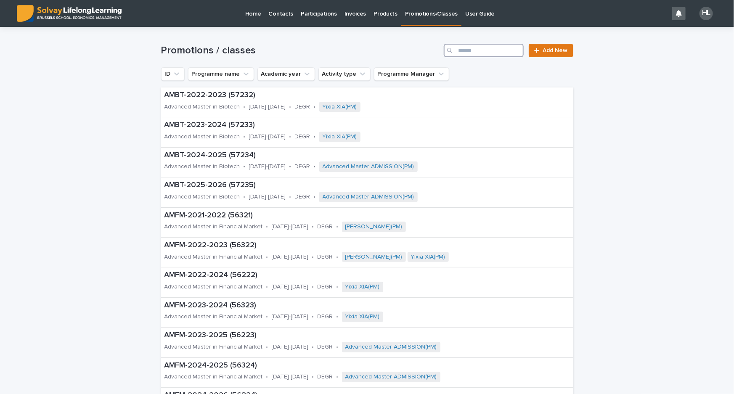
click at [475, 53] on input "Search" at bounding box center [484, 50] width 80 height 13
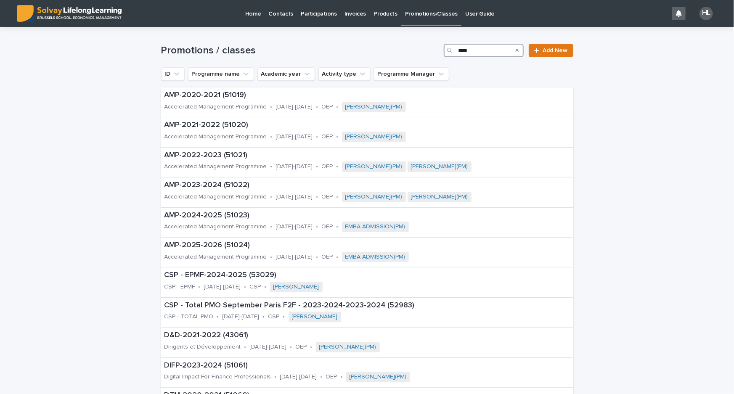
type input "****"
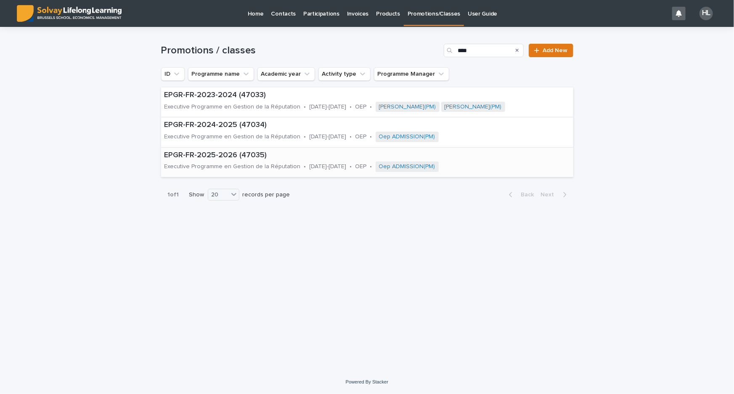
click at [292, 163] on p "Executive Programme en Gestion de la Réputation" at bounding box center [232, 166] width 136 height 7
